Goal: Check status: Check status

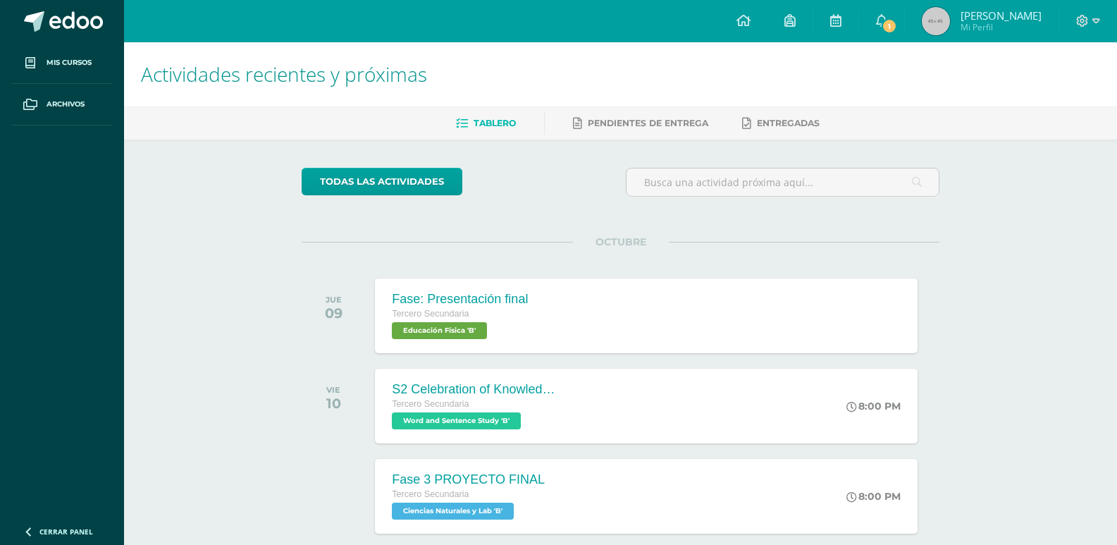
click at [847, 66] on h1 "Actividades recientes y próximas" at bounding box center [620, 74] width 959 height 64
click at [886, 25] on span "1" at bounding box center [889, 26] width 16 height 16
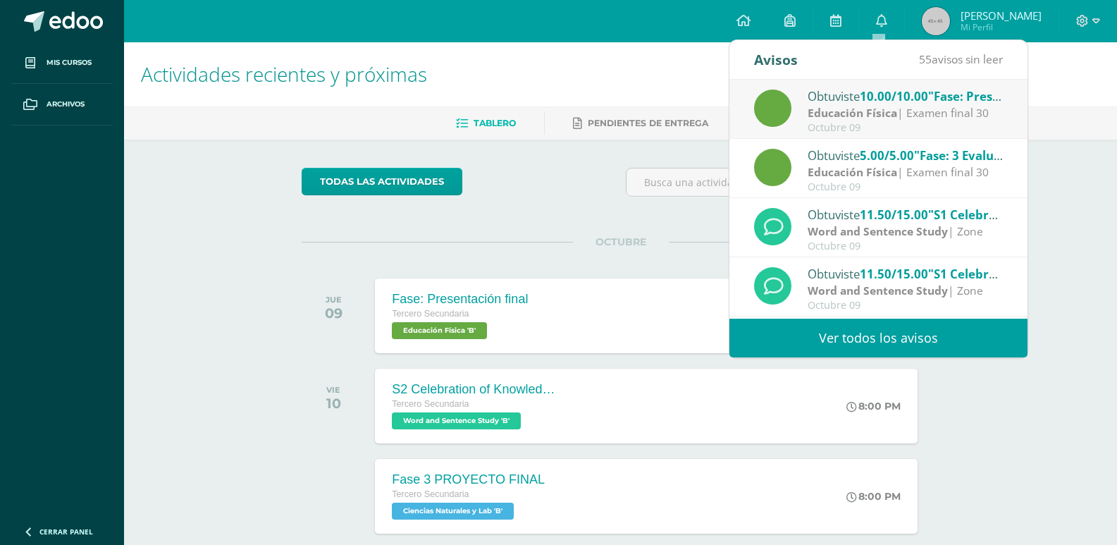
click at [897, 106] on div "Educación Física | Examen final 30" at bounding box center [905, 113] width 196 height 16
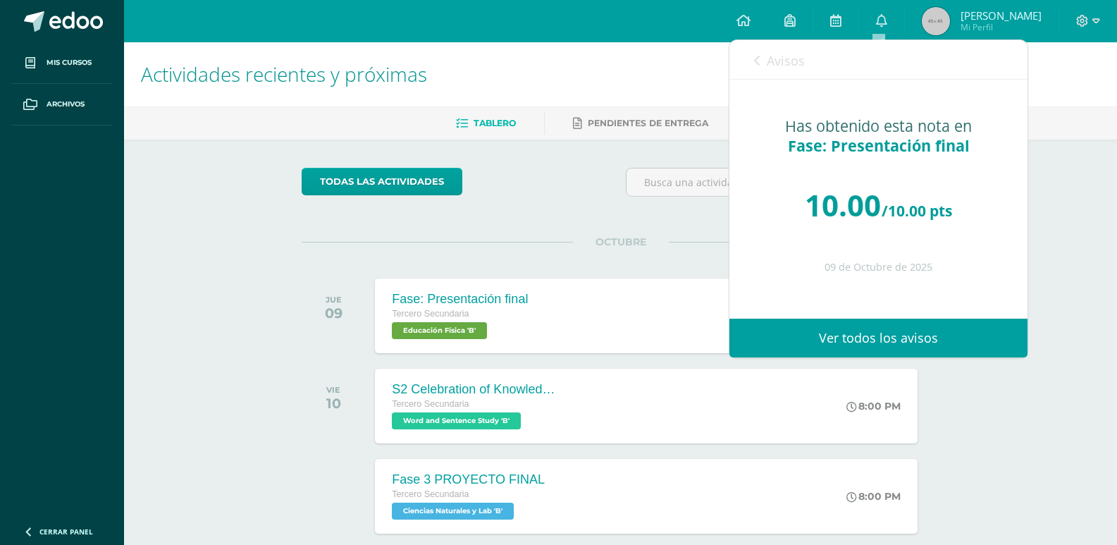
click at [760, 56] on icon at bounding box center [757, 60] width 6 height 11
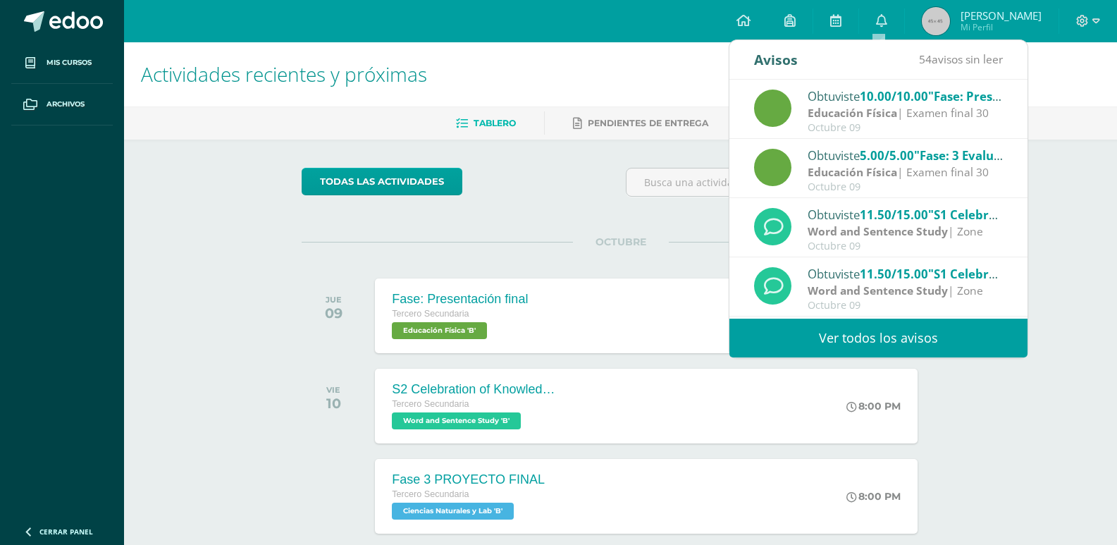
click at [1051, 175] on div "Actividades recientes y próximas Tablero Pendientes de entrega Entregadas todas…" at bounding box center [620, 418] width 993 height 752
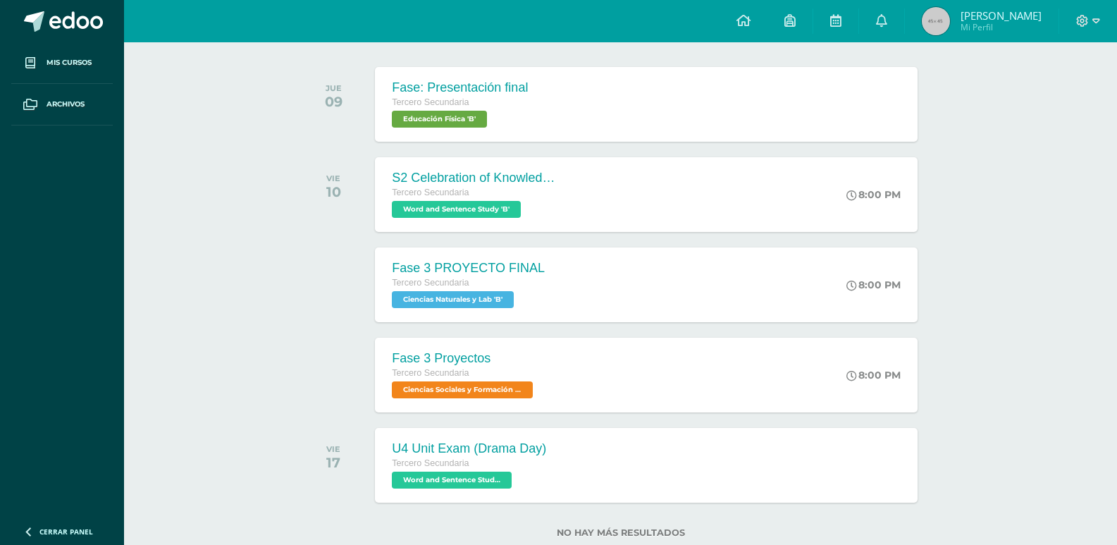
scroll to position [249, 0]
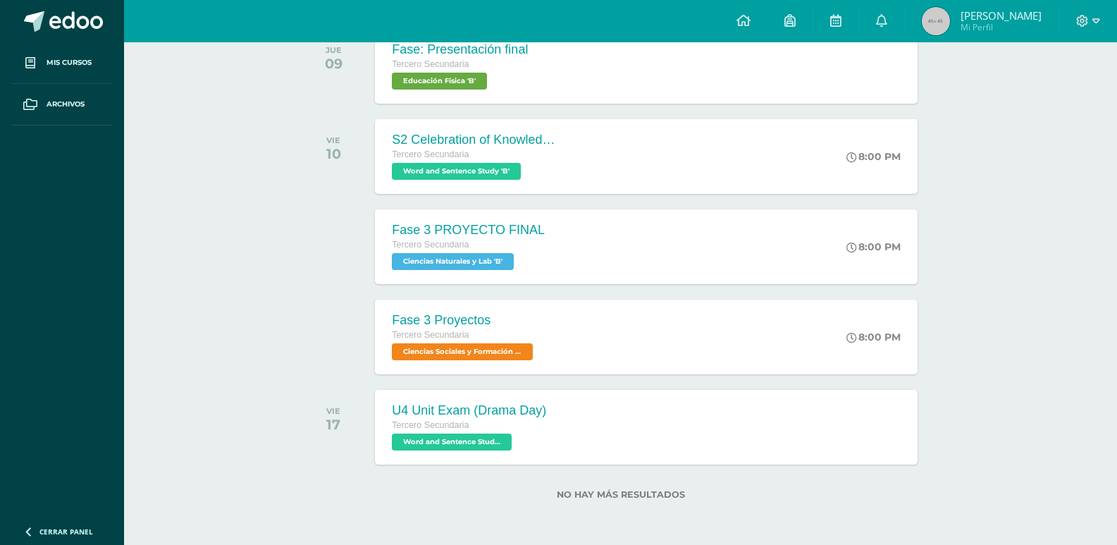
click at [952, 20] on span "Ismenia Annellisse Mi Perfil" at bounding box center [981, 21] width 125 height 28
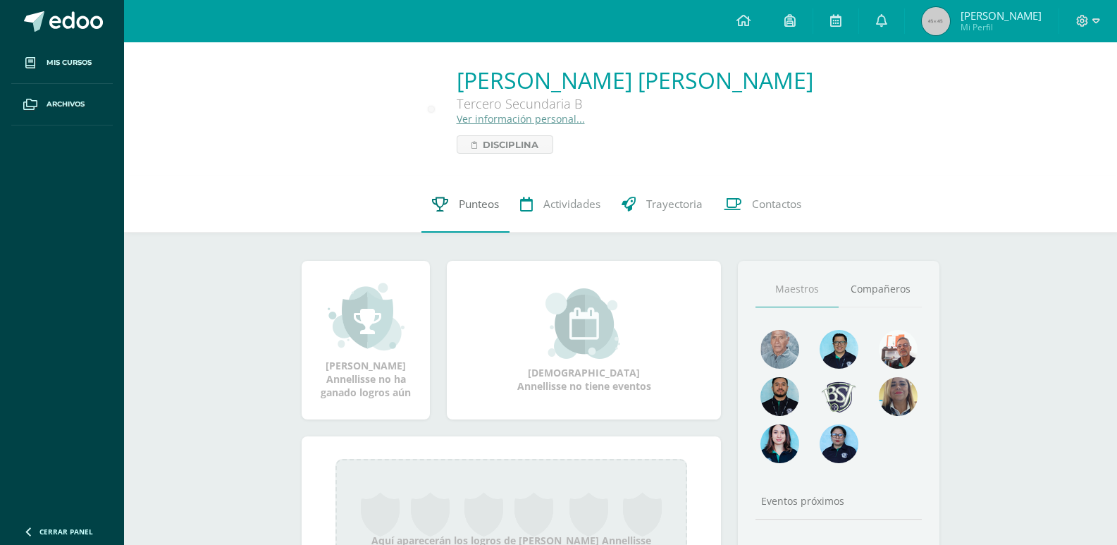
click at [454, 210] on link "Punteos" at bounding box center [465, 204] width 88 height 56
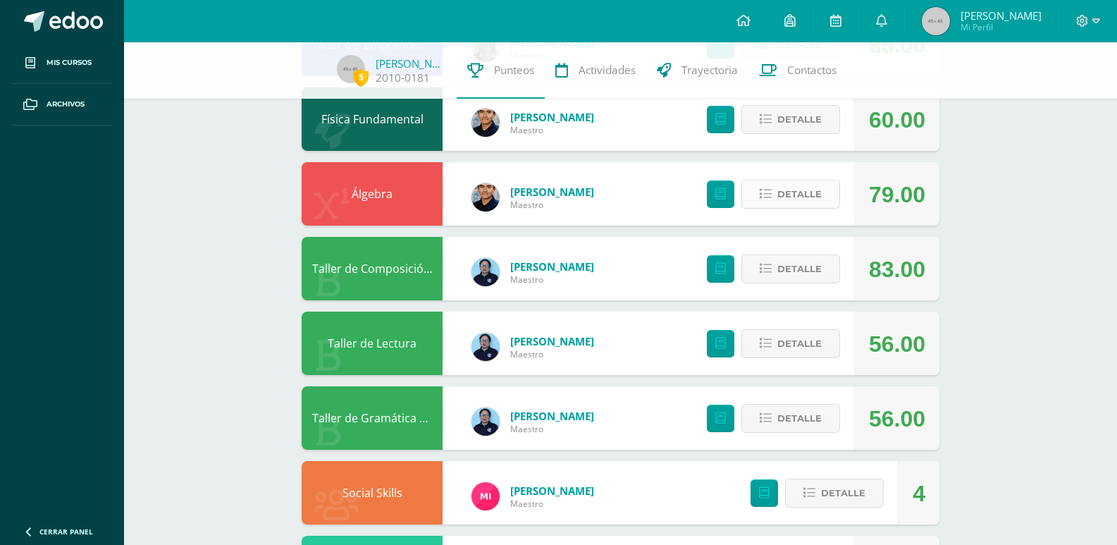
scroll to position [250, 0]
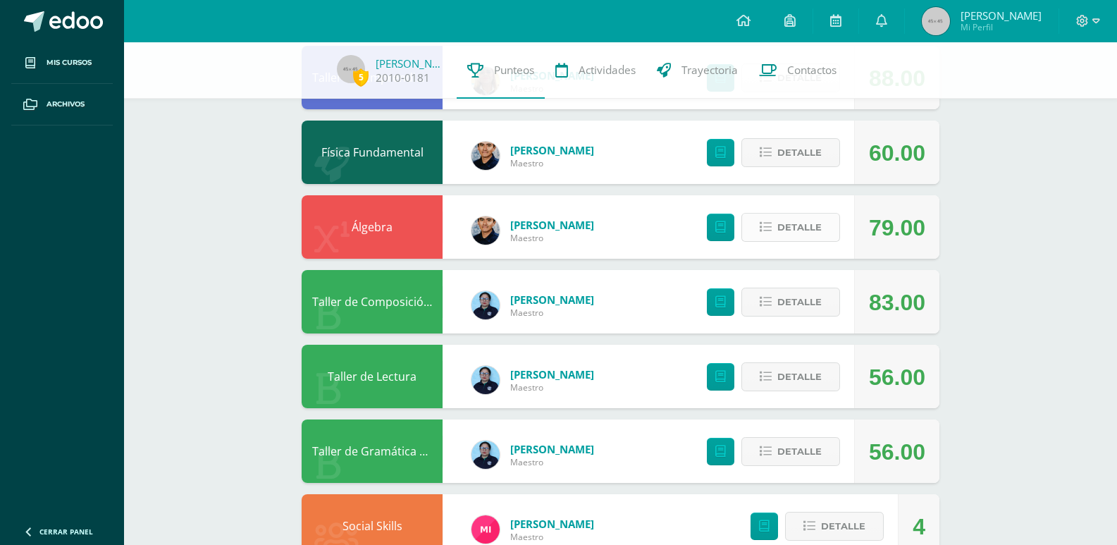
click at [796, 216] on span "Detalle" at bounding box center [799, 227] width 44 height 26
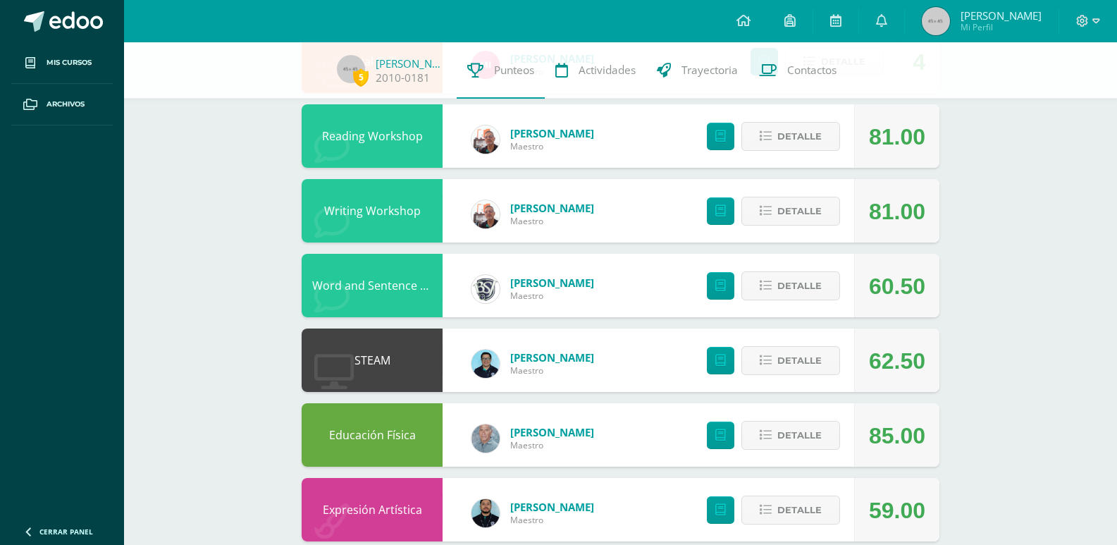
scroll to position [955, 0]
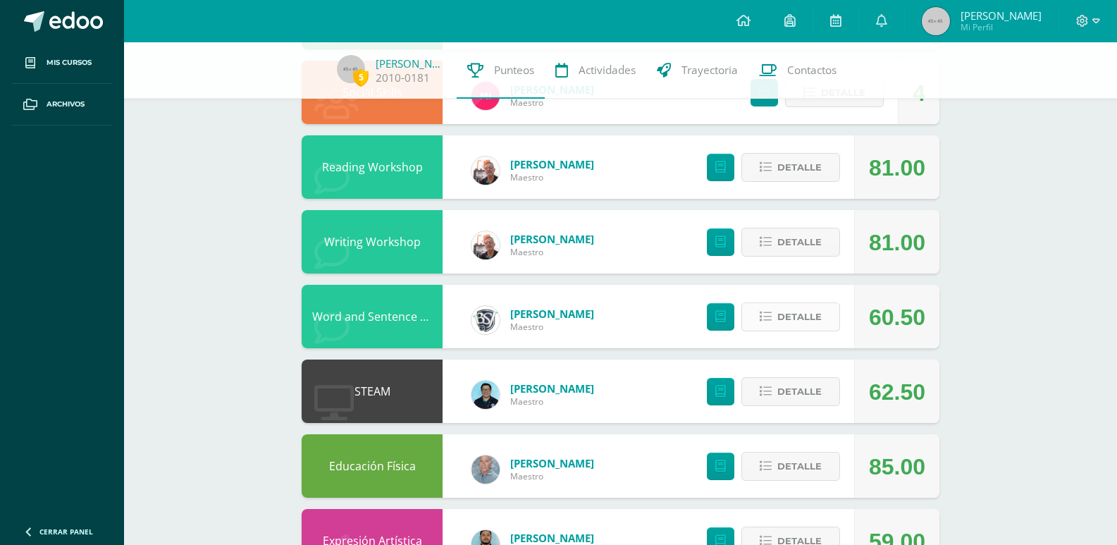
click at [809, 304] on span "Detalle" at bounding box center [799, 317] width 44 height 26
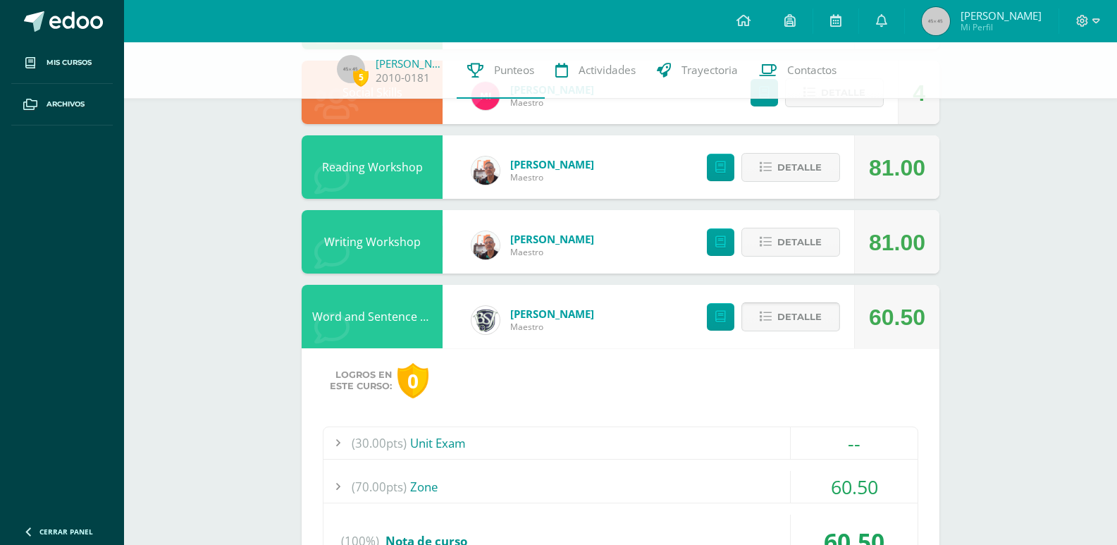
scroll to position [1096, 0]
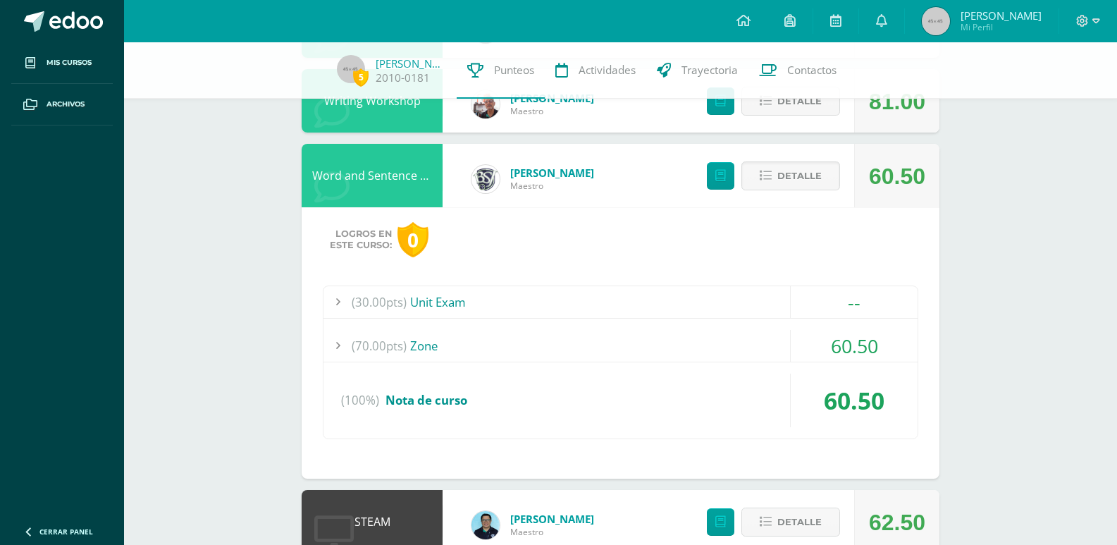
click at [747, 334] on div "(70.00pts) Zone" at bounding box center [620, 346] width 594 height 32
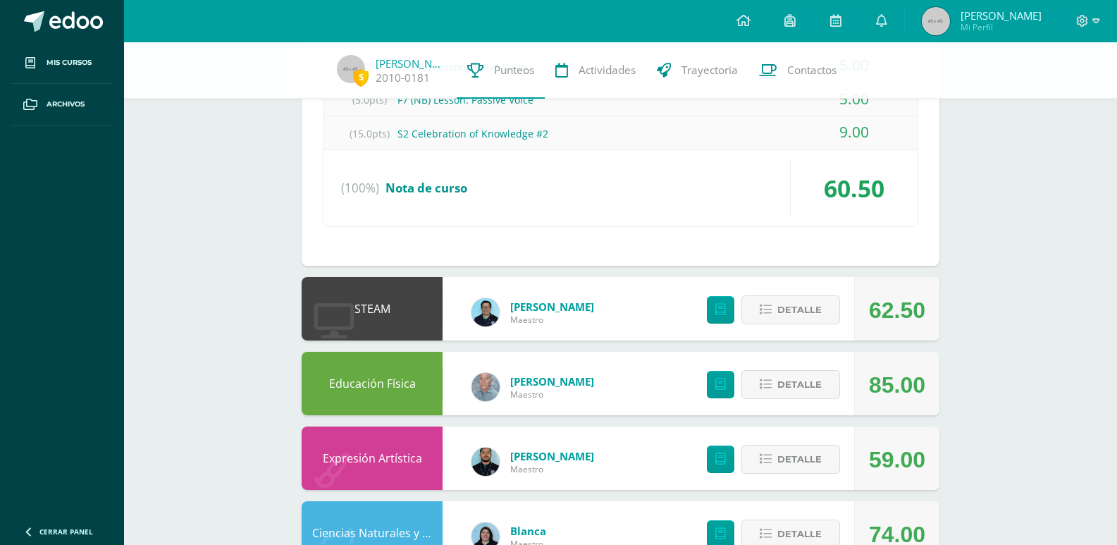
scroll to position [1659, 0]
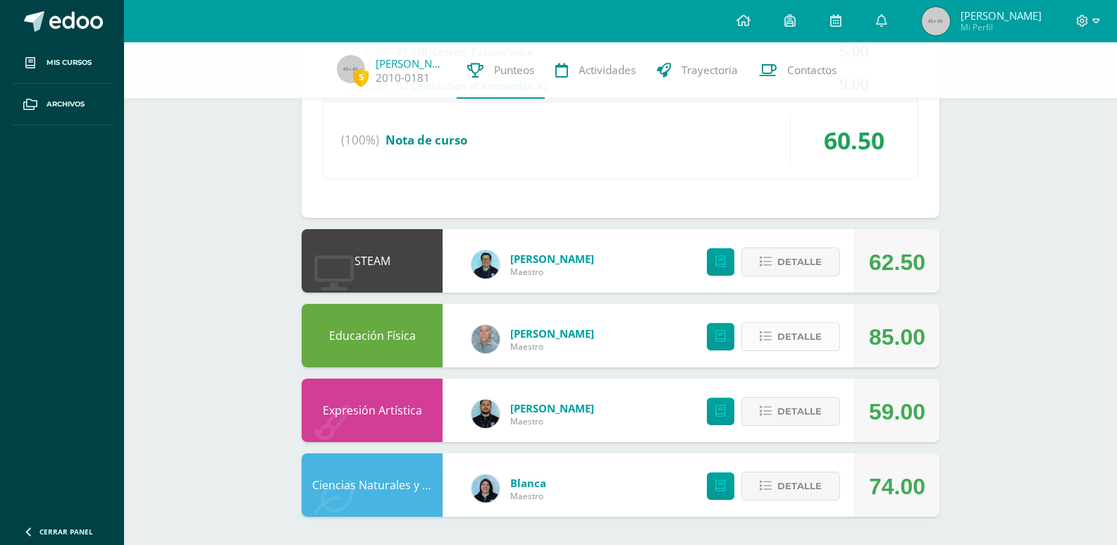
click at [830, 337] on button "Detalle" at bounding box center [790, 336] width 99 height 29
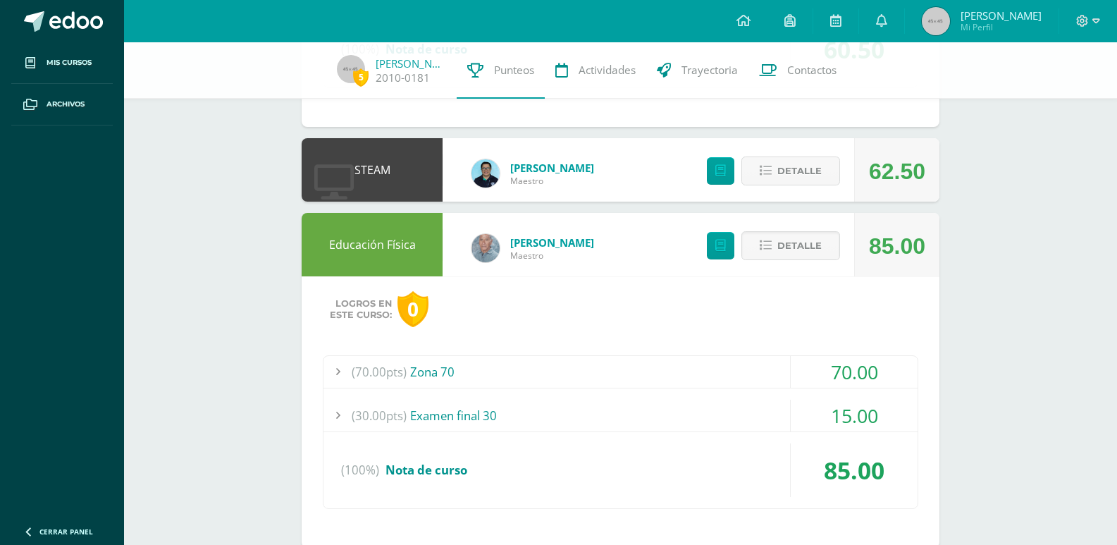
scroll to position [1799, 0]
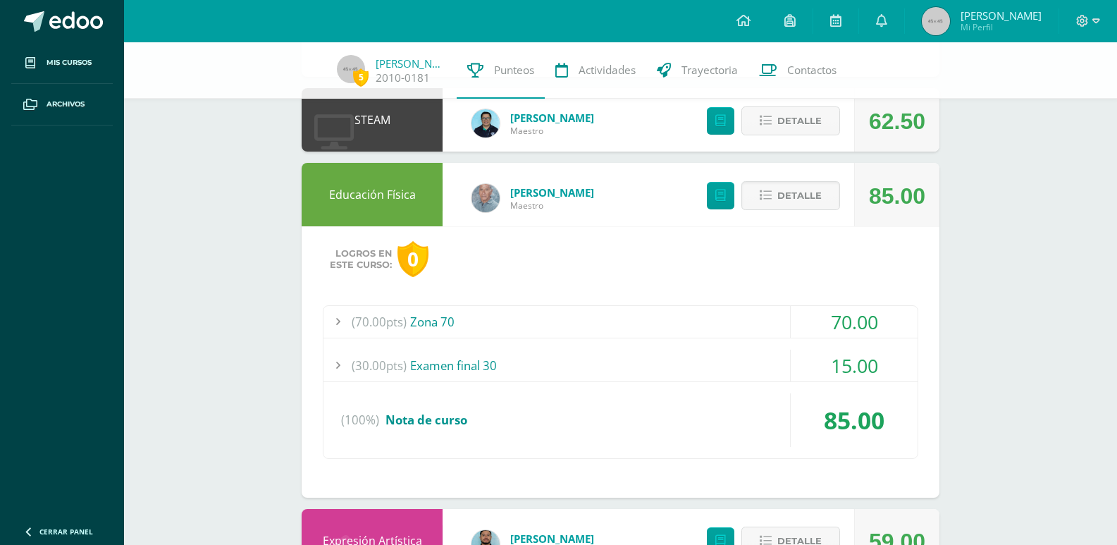
click at [563, 360] on div "(30.00pts) Examen final 30" at bounding box center [620, 365] width 594 height 32
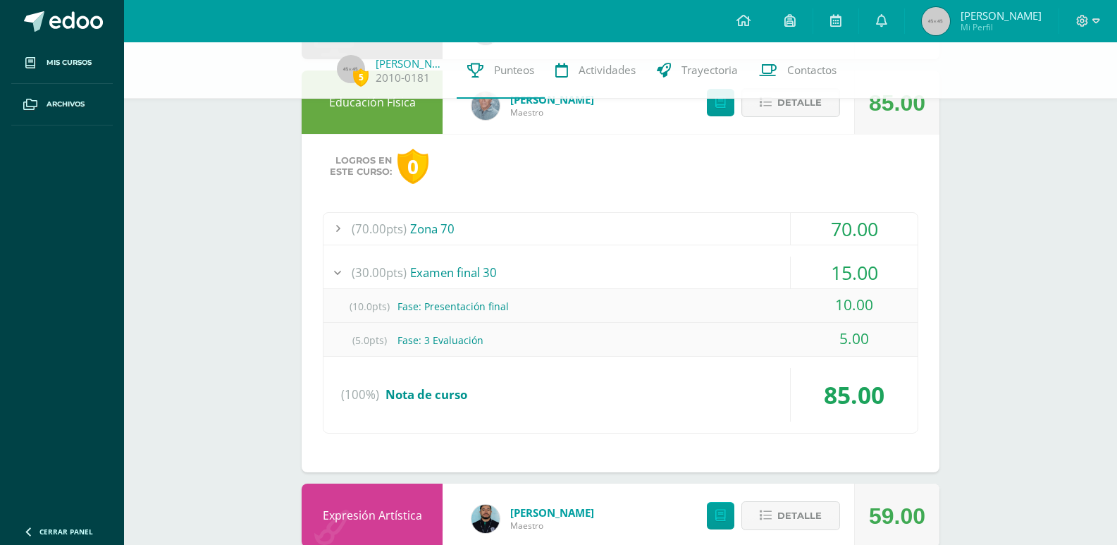
scroll to position [1497, 0]
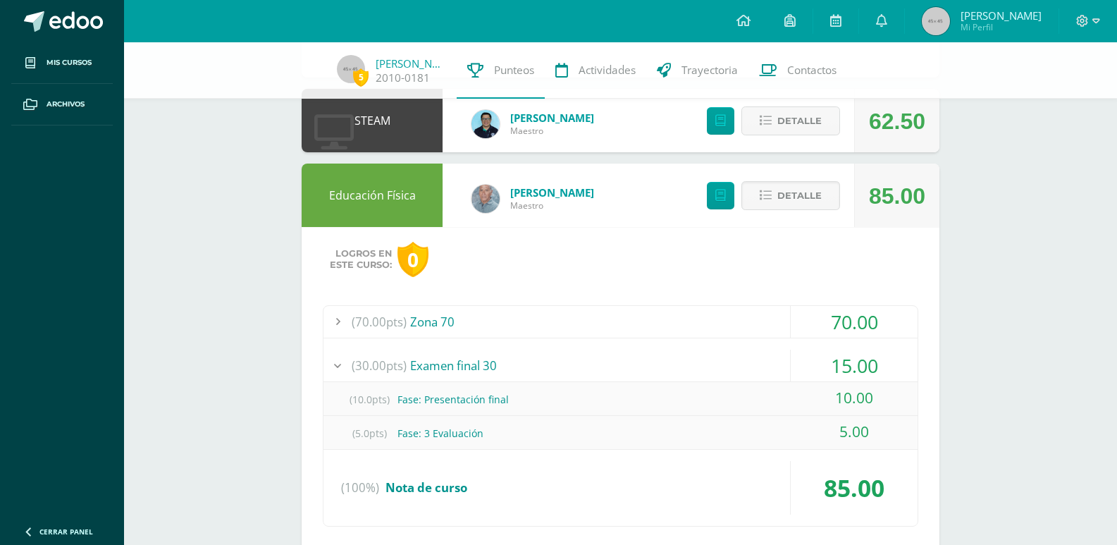
click at [566, 354] on div "(30.00pts) Examen final 30" at bounding box center [620, 365] width 594 height 32
